Goal: Information Seeking & Learning: Check status

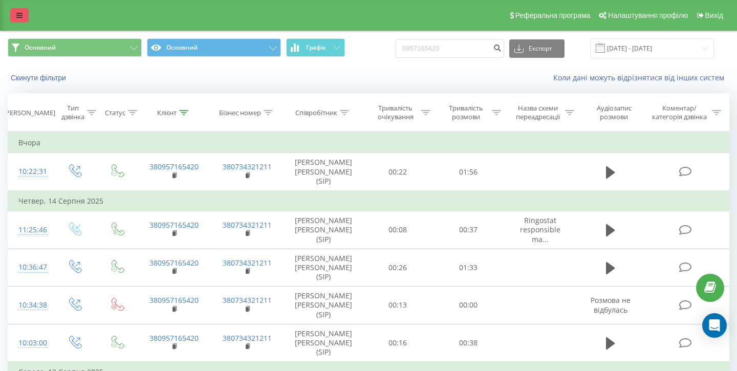
click at [11, 15] on link at bounding box center [19, 15] width 18 height 14
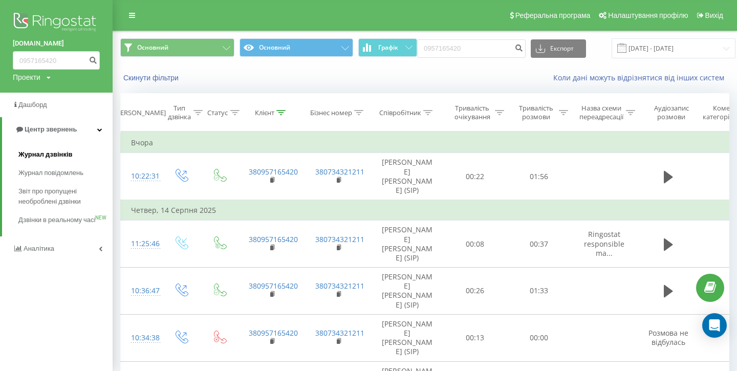
click at [41, 153] on span "Журнал дзвінків" at bounding box center [45, 154] width 54 height 10
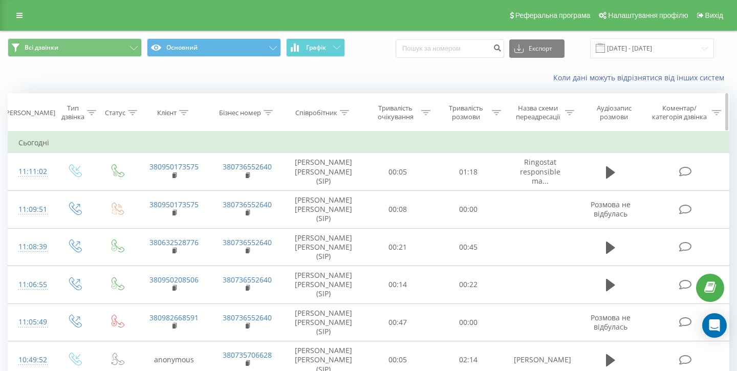
click at [344, 116] on div at bounding box center [344, 113] width 9 height 9
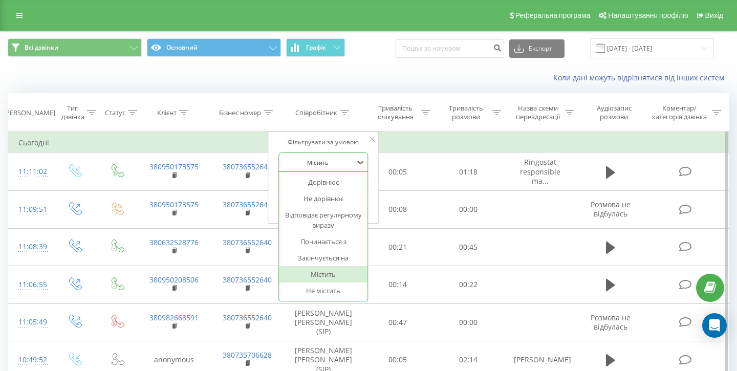
click at [334, 159] on div at bounding box center [318, 163] width 73 height 10
click at [353, 138] on div "Фільтрувати за умовою" at bounding box center [323, 142] width 90 height 10
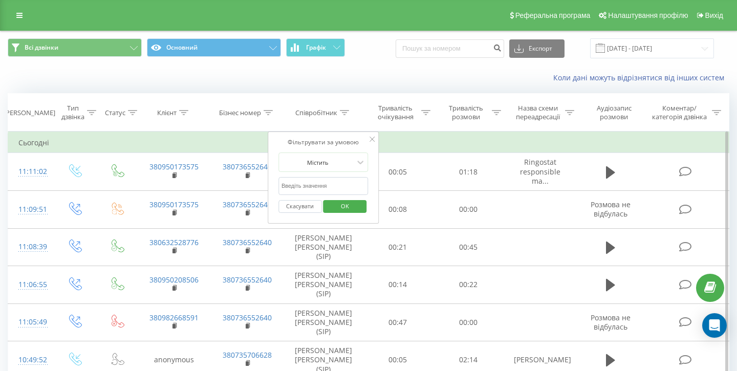
click at [324, 185] on input "text" at bounding box center [323, 186] width 90 height 18
type input "[PERSON_NAME]"
click at [343, 206] on span "OK" at bounding box center [345, 206] width 29 height 16
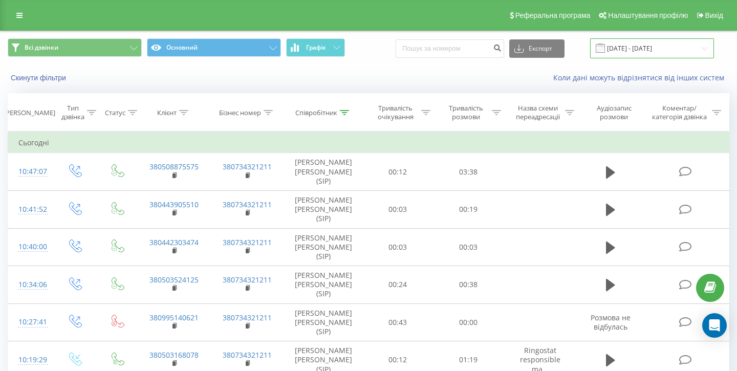
click at [649, 48] on input "[DATE] - [DATE]" at bounding box center [652, 48] width 124 height 20
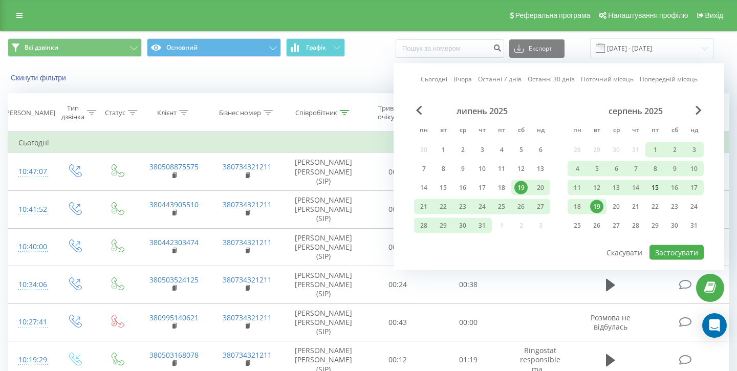
click at [655, 185] on div "15" at bounding box center [655, 187] width 13 height 13
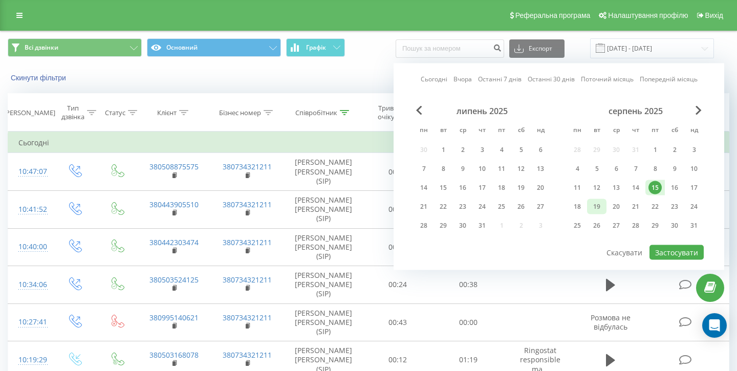
click at [600, 208] on div "19" at bounding box center [596, 206] width 13 height 13
click at [681, 252] on button "Застосувати" at bounding box center [677, 252] width 54 height 15
type input "[DATE] - [DATE]"
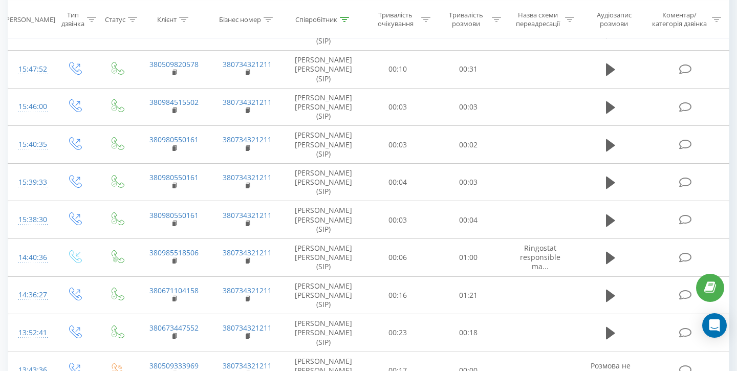
scroll to position [601, 0]
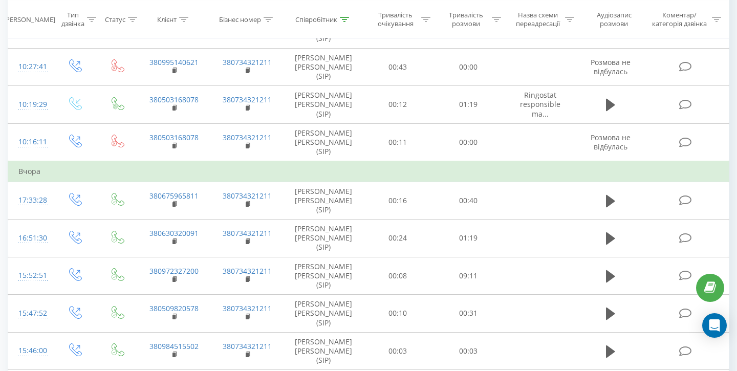
scroll to position [255, 0]
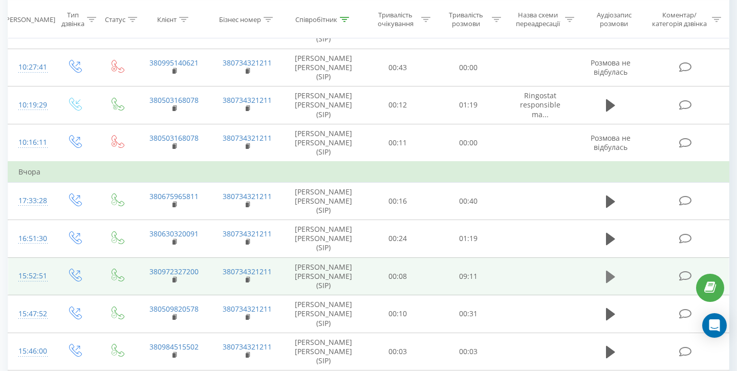
click at [611, 271] on icon at bounding box center [610, 277] width 9 height 12
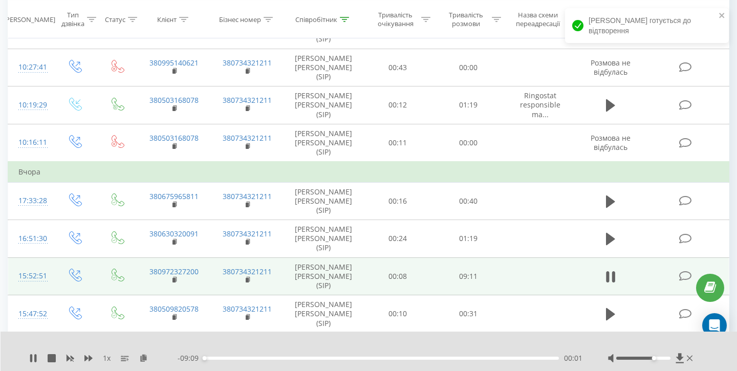
drag, startPoint x: 645, startPoint y: 358, endPoint x: 659, endPoint y: 358, distance: 13.8
click at [656, 358] on div "Accessibility label" at bounding box center [654, 358] width 4 height 4
drag, startPoint x: 659, startPoint y: 358, endPoint x: 681, endPoint y: 358, distance: 22.5
click at [681, 358] on div at bounding box center [651, 358] width 87 height 10
click at [35, 358] on icon at bounding box center [35, 358] width 2 height 8
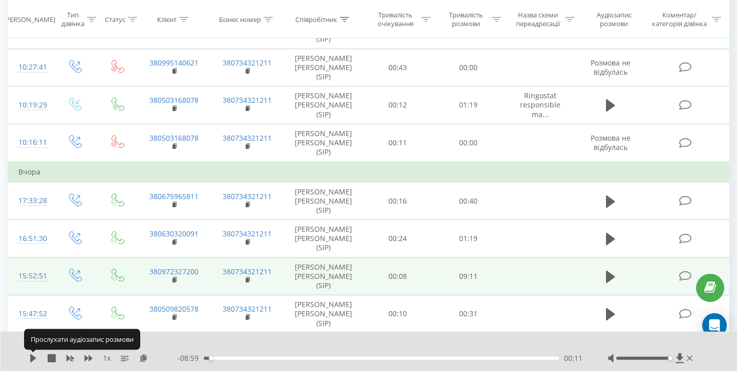
click at [35, 358] on icon at bounding box center [33, 358] width 6 height 8
click at [35, 358] on icon at bounding box center [35, 358] width 2 height 8
click at [35, 358] on icon at bounding box center [33, 358] width 6 height 8
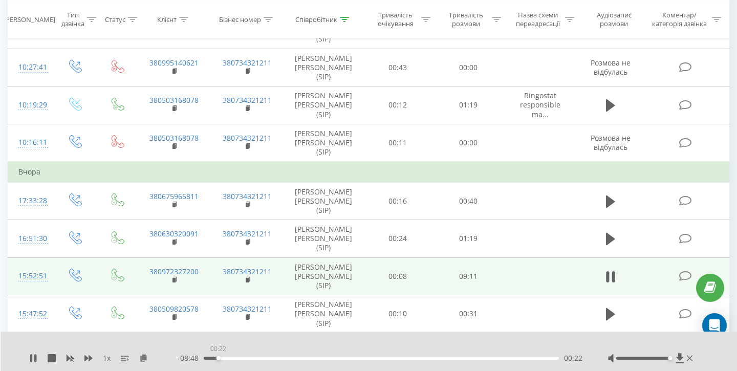
click at [218, 357] on div "00:22" at bounding box center [381, 358] width 355 height 3
click at [31, 362] on div "1 x" at bounding box center [103, 358] width 148 height 10
click at [34, 360] on icon at bounding box center [35, 358] width 2 height 8
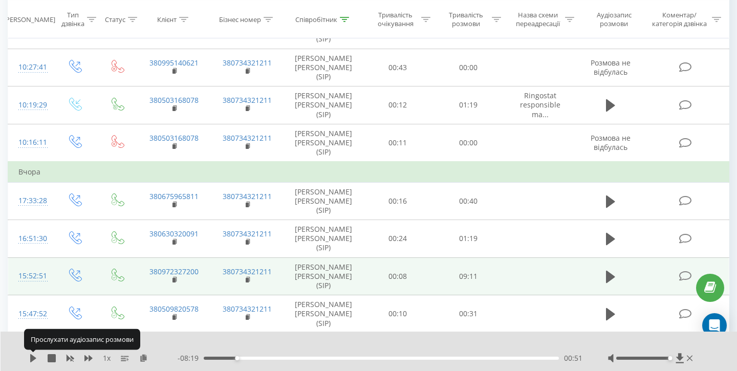
click at [34, 360] on icon at bounding box center [33, 358] width 8 height 8
click at [34, 360] on icon at bounding box center [35, 358] width 2 height 8
click at [34, 360] on icon at bounding box center [33, 358] width 8 height 8
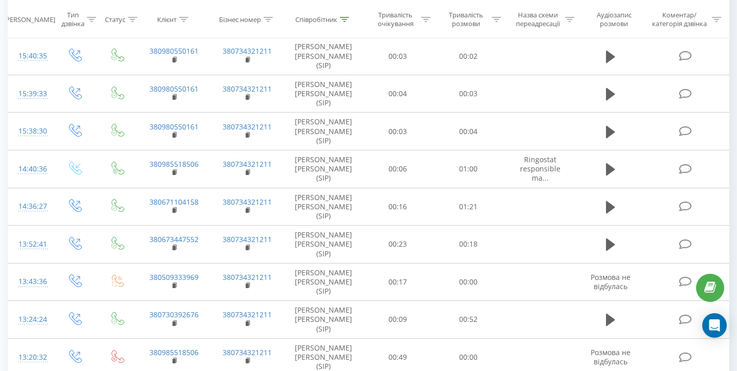
scroll to position [601, 0]
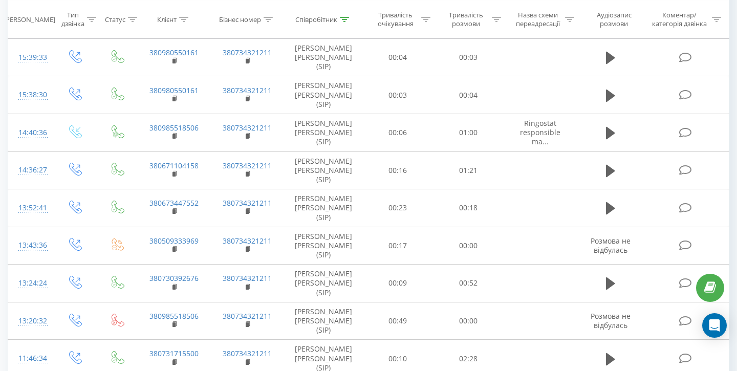
scroll to position [625, 0]
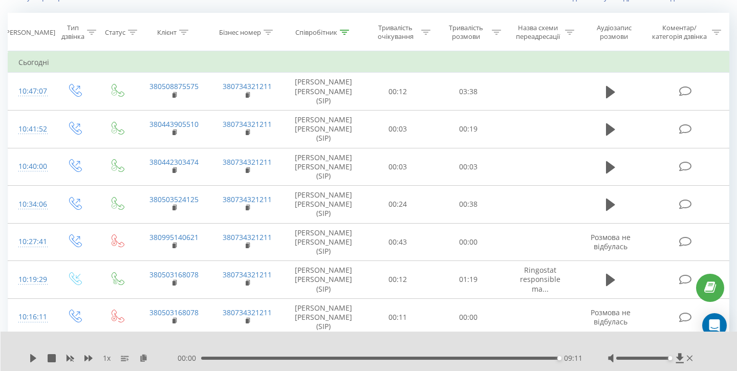
scroll to position [81, 0]
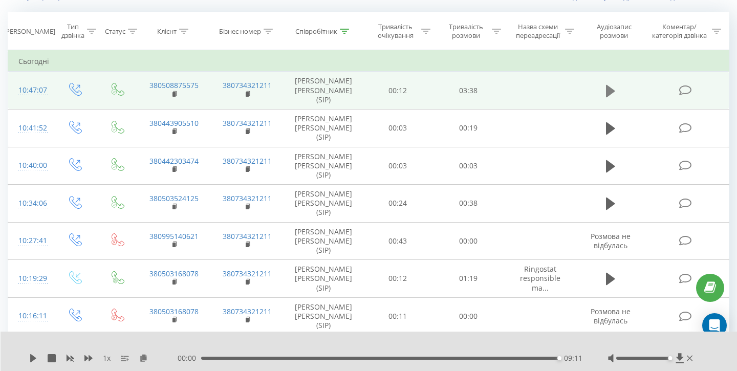
click at [611, 84] on icon at bounding box center [610, 91] width 9 height 14
click at [33, 356] on icon at bounding box center [33, 358] width 8 height 8
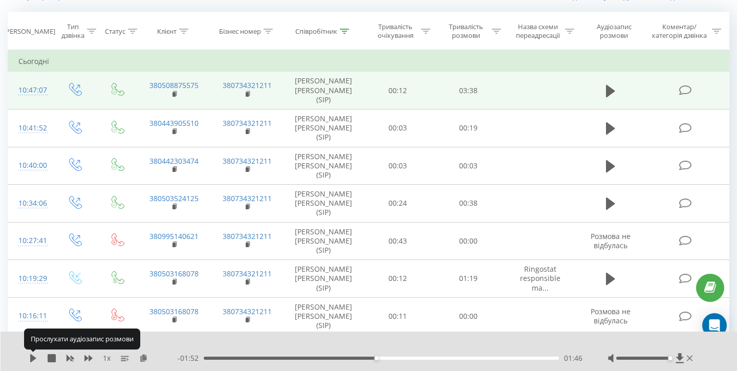
click at [33, 356] on icon at bounding box center [33, 358] width 6 height 8
click at [33, 356] on icon at bounding box center [33, 358] width 8 height 8
click at [33, 356] on icon at bounding box center [33, 358] width 6 height 8
click at [33, 356] on icon at bounding box center [33, 358] width 8 height 8
click at [33, 356] on icon at bounding box center [33, 358] width 6 height 8
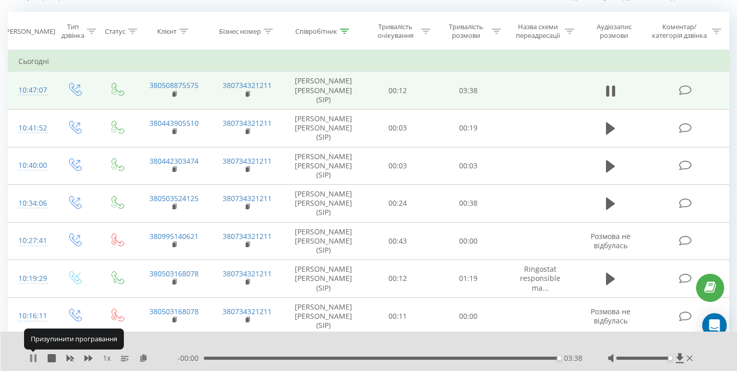
click at [32, 357] on icon at bounding box center [33, 358] width 8 height 8
click at [265, 360] on div "- 00:00 03:38 03:38" at bounding box center [380, 358] width 405 height 10
click at [36, 358] on icon at bounding box center [33, 358] width 8 height 8
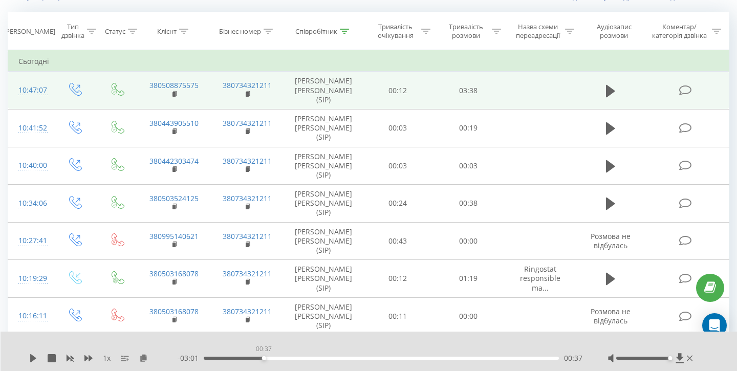
click at [264, 359] on div "00:37" at bounding box center [381, 358] width 355 height 3
click at [35, 359] on icon at bounding box center [33, 358] width 8 height 8
click at [297, 359] on div "00:57" at bounding box center [381, 358] width 355 height 3
click at [327, 358] on div "00:00" at bounding box center [381, 358] width 355 height 3
click at [342, 359] on div "01:25" at bounding box center [381, 358] width 355 height 3
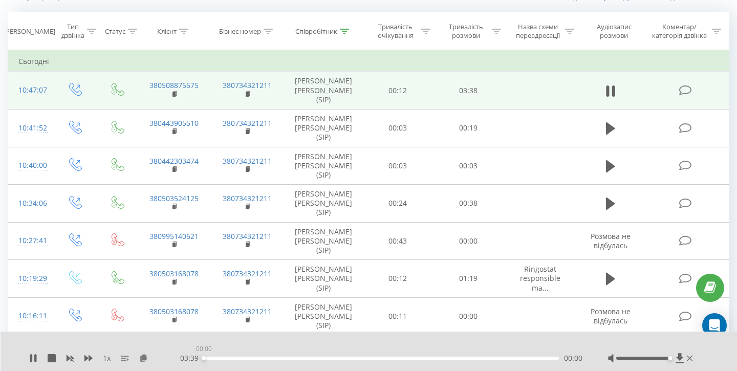
click at [372, 357] on div "00:00" at bounding box center [381, 358] width 355 height 3
click at [368, 358] on div "01:48" at bounding box center [381, 358] width 355 height 3
click at [240, 359] on div "01:41" at bounding box center [381, 358] width 355 height 3
click at [256, 358] on div "00:32" at bounding box center [381, 358] width 355 height 3
click at [268, 358] on div "00:35" at bounding box center [381, 358] width 355 height 3
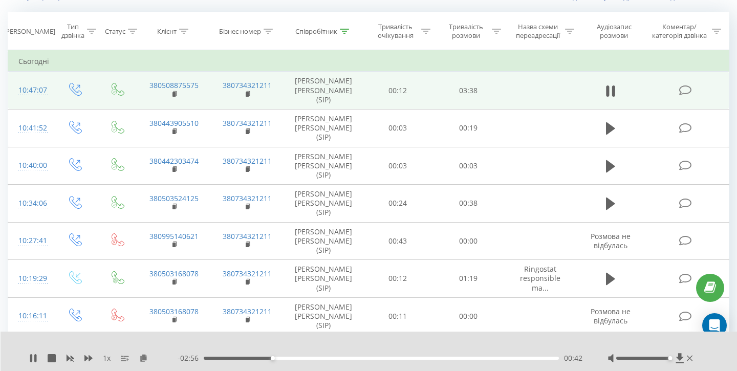
click at [283, 359] on div "00:42" at bounding box center [381, 358] width 355 height 3
click at [295, 359] on div "00:51" at bounding box center [381, 358] width 355 height 3
click at [306, 358] on div "00:58" at bounding box center [381, 358] width 355 height 3
click at [316, 357] on div "01:09" at bounding box center [381, 358] width 355 height 3
click at [334, 358] on div "01:20" at bounding box center [381, 358] width 355 height 3
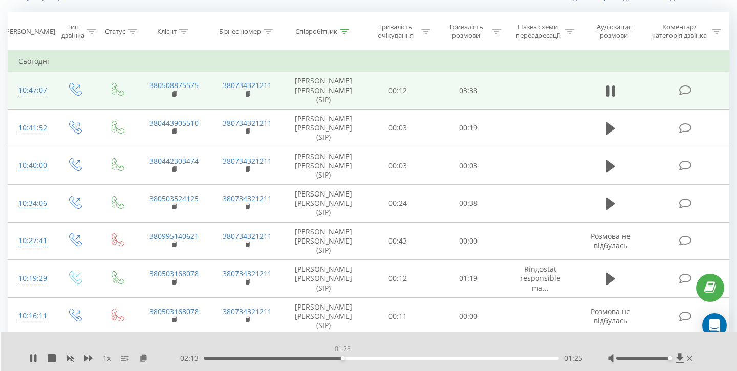
click at [342, 358] on div "01:25" at bounding box center [381, 358] width 355 height 3
click at [351, 359] on div "01:30" at bounding box center [381, 358] width 355 height 3
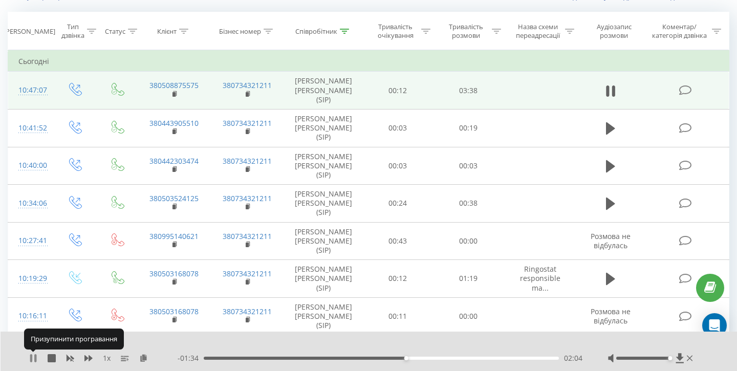
click at [34, 355] on icon at bounding box center [33, 358] width 8 height 8
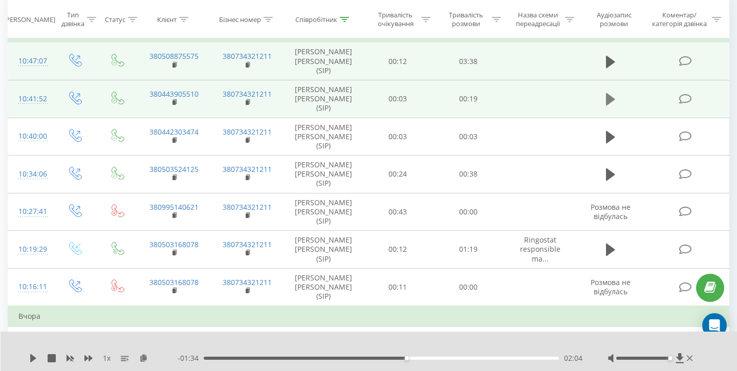
click at [611, 92] on icon at bounding box center [610, 99] width 9 height 14
click at [612, 94] on icon at bounding box center [613, 99] width 3 height 11
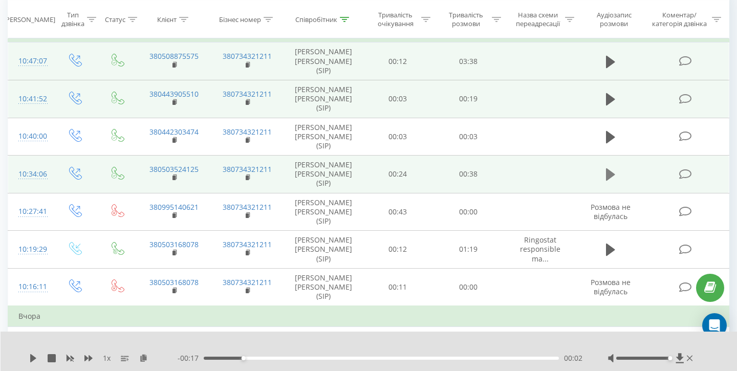
click at [612, 168] on icon at bounding box center [610, 174] width 9 height 12
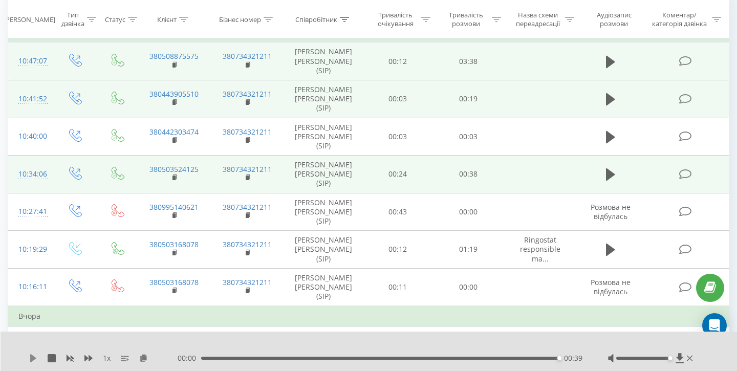
click at [31, 357] on icon at bounding box center [33, 358] width 6 height 8
click at [34, 359] on icon at bounding box center [33, 358] width 6 height 8
click at [31, 359] on icon at bounding box center [33, 358] width 6 height 8
click at [613, 167] on icon at bounding box center [610, 174] width 9 height 14
click at [609, 168] on icon at bounding box center [610, 174] width 9 height 12
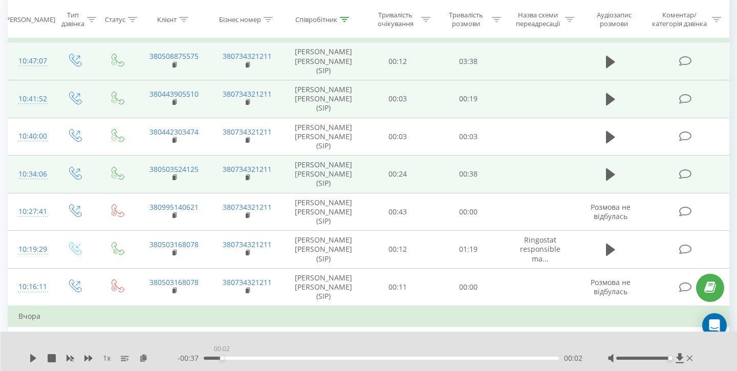
click at [222, 358] on div "00:02" at bounding box center [381, 358] width 355 height 3
click at [27, 359] on div "1 x - 00:37 00:02 00:02" at bounding box center [369, 351] width 737 height 39
click at [31, 359] on icon at bounding box center [33, 358] width 6 height 8
click at [256, 359] on div "00:04" at bounding box center [381, 358] width 355 height 3
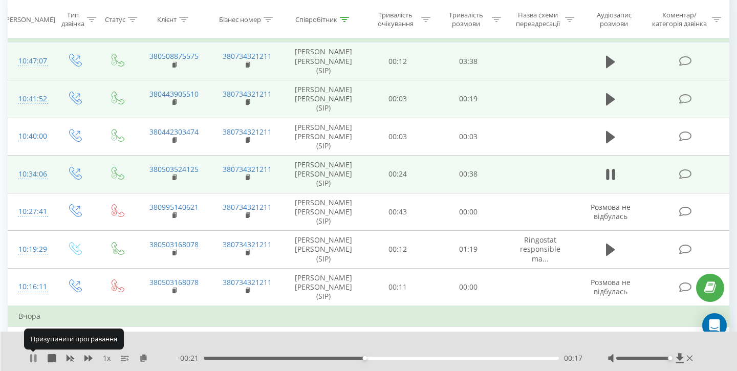
click at [33, 357] on icon at bounding box center [33, 358] width 8 height 8
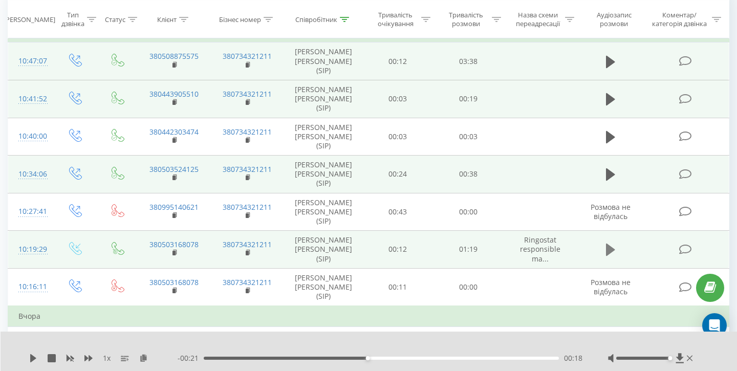
click at [615, 242] on button at bounding box center [610, 249] width 15 height 15
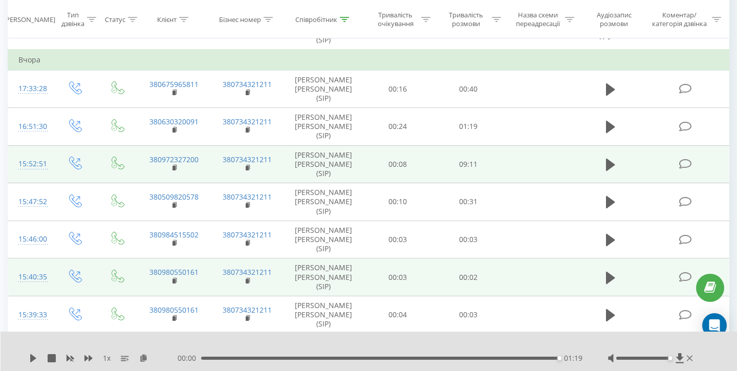
scroll to position [373, 0]
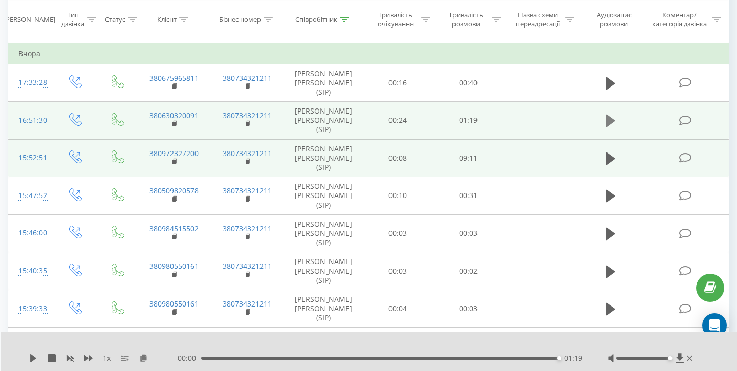
click at [607, 113] on button at bounding box center [610, 120] width 15 height 15
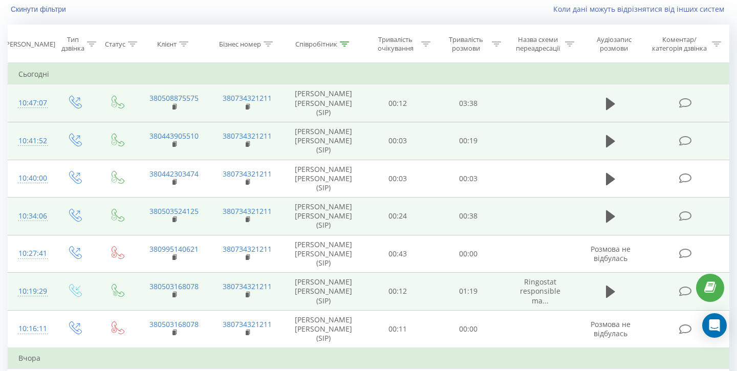
scroll to position [0, 0]
